Goal: Information Seeking & Learning: Learn about a topic

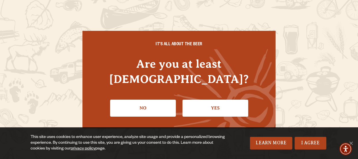
click at [211, 103] on link "Yes" at bounding box center [216, 108] width 66 height 17
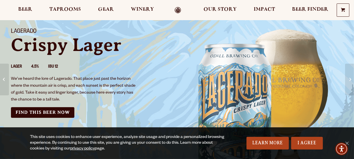
scroll to position [26, 0]
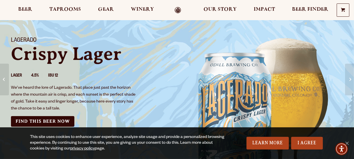
click at [326, 61] on img "backdrop of Colorado scenery" at bounding box center [263, 116] width 173 height 173
drag, startPoint x: 326, startPoint y: 61, endPoint x: 23, endPoint y: 8, distance: 307.6
click at [23, 8] on span "Beer" at bounding box center [25, 9] width 14 height 5
click at [24, 11] on span "Beer" at bounding box center [25, 9] width 14 height 5
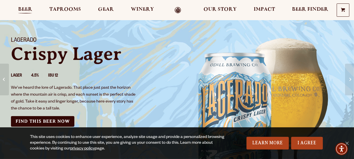
click at [25, 7] on span "Beer" at bounding box center [25, 9] width 14 height 5
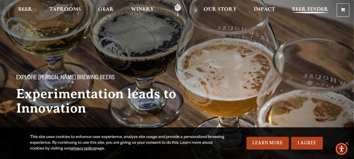
click at [314, 7] on span "Beer Finder" at bounding box center [310, 9] width 36 height 5
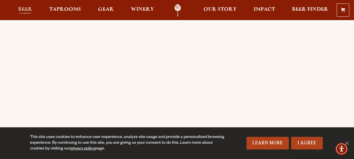
click at [24, 7] on span "Beer" at bounding box center [25, 9] width 14 height 5
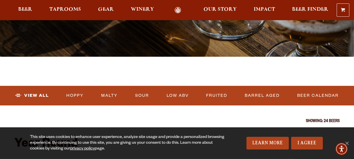
scroll to position [131, 0]
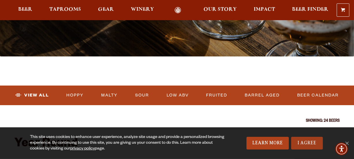
click at [310, 141] on link "I Agree" at bounding box center [307, 143] width 32 height 13
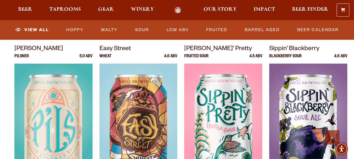
scroll to position [445, 0]
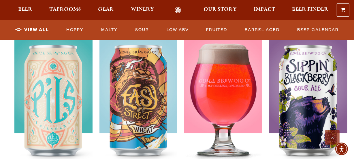
click at [233, 118] on img at bounding box center [223, 106] width 78 height 144
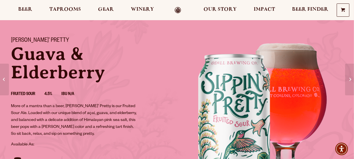
scroll to position [52, 0]
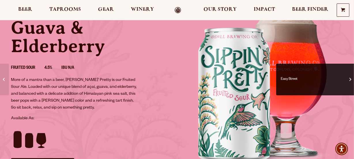
click at [351, 79] on link "Easy Street" at bounding box center [315, 80] width 78 height 32
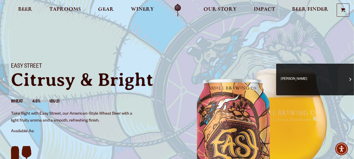
click at [351, 80] on link "[PERSON_NAME]" at bounding box center [315, 80] width 78 height 32
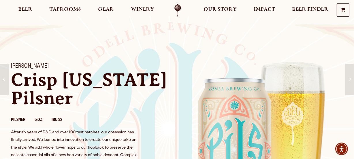
click at [351, 80] on link "Lagerado" at bounding box center [349, 80] width 9 height 32
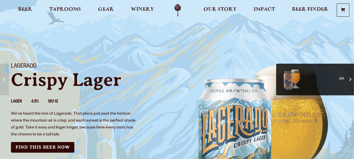
click at [352, 80] on link "IPA" at bounding box center [315, 80] width 78 height 32
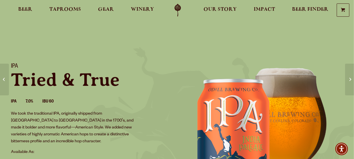
click at [352, 81] on link "90 Shilling Ale" at bounding box center [349, 80] width 9 height 32
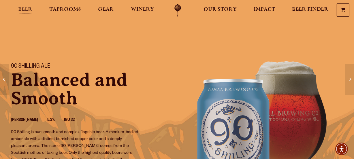
click at [27, 8] on span "Beer" at bounding box center [25, 9] width 14 height 5
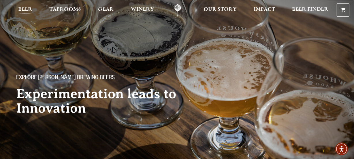
click at [26, 7] on span "Beer" at bounding box center [25, 9] width 14 height 5
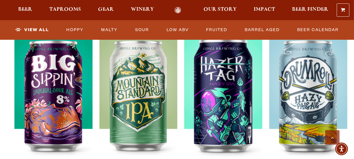
scroll to position [629, 0]
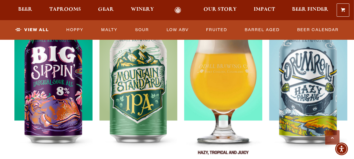
click at [235, 85] on img at bounding box center [223, 94] width 78 height 144
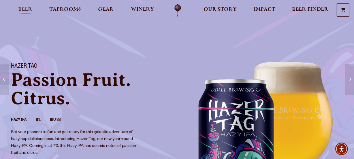
click at [27, 7] on span "Beer" at bounding box center [25, 9] width 14 height 5
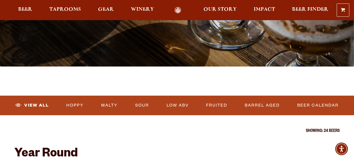
scroll to position [157, 0]
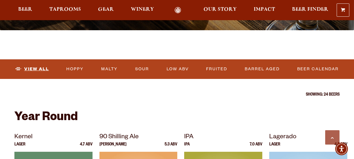
click at [44, 67] on link "View All" at bounding box center [32, 69] width 38 height 13
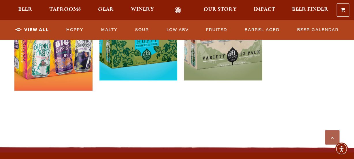
scroll to position [1258, 0]
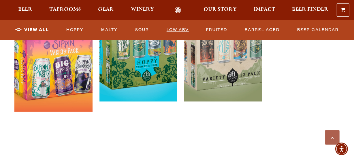
click at [180, 31] on link "Low ABV" at bounding box center [177, 29] width 27 height 13
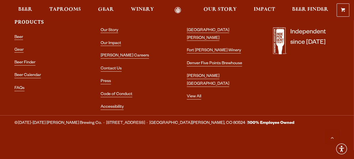
scroll to position [924, 0]
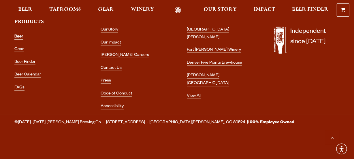
click at [18, 35] on link "Beer" at bounding box center [18, 37] width 9 height 5
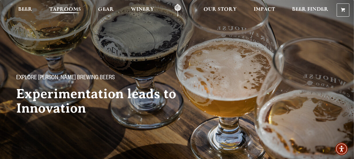
click at [62, 9] on span "Taprooms" at bounding box center [65, 9] width 32 height 5
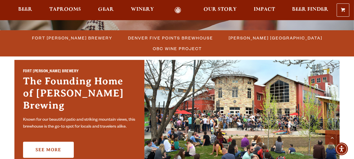
scroll to position [183, 0]
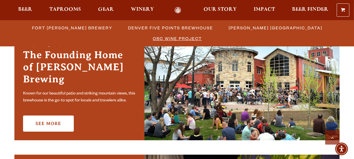
click at [202, 34] on span "OBC Wine Project" at bounding box center [177, 38] width 49 height 8
click at [251, 27] on span "[PERSON_NAME] [GEOGRAPHIC_DATA]" at bounding box center [276, 28] width 94 height 8
click at [136, 27] on span "Denver Five Points Brewhouse" at bounding box center [170, 28] width 85 height 8
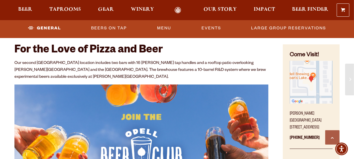
scroll to position [210, 0]
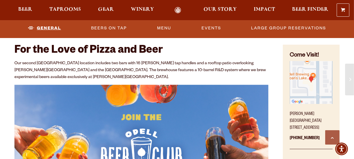
click at [50, 27] on link "General" at bounding box center [45, 28] width 38 height 13
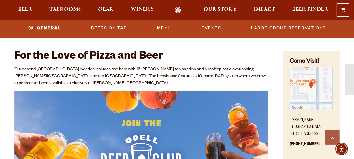
scroll to position [203, 0]
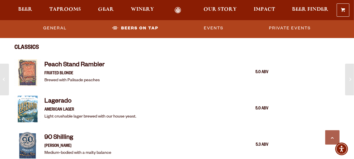
scroll to position [1022, 0]
